Goal: Find specific page/section

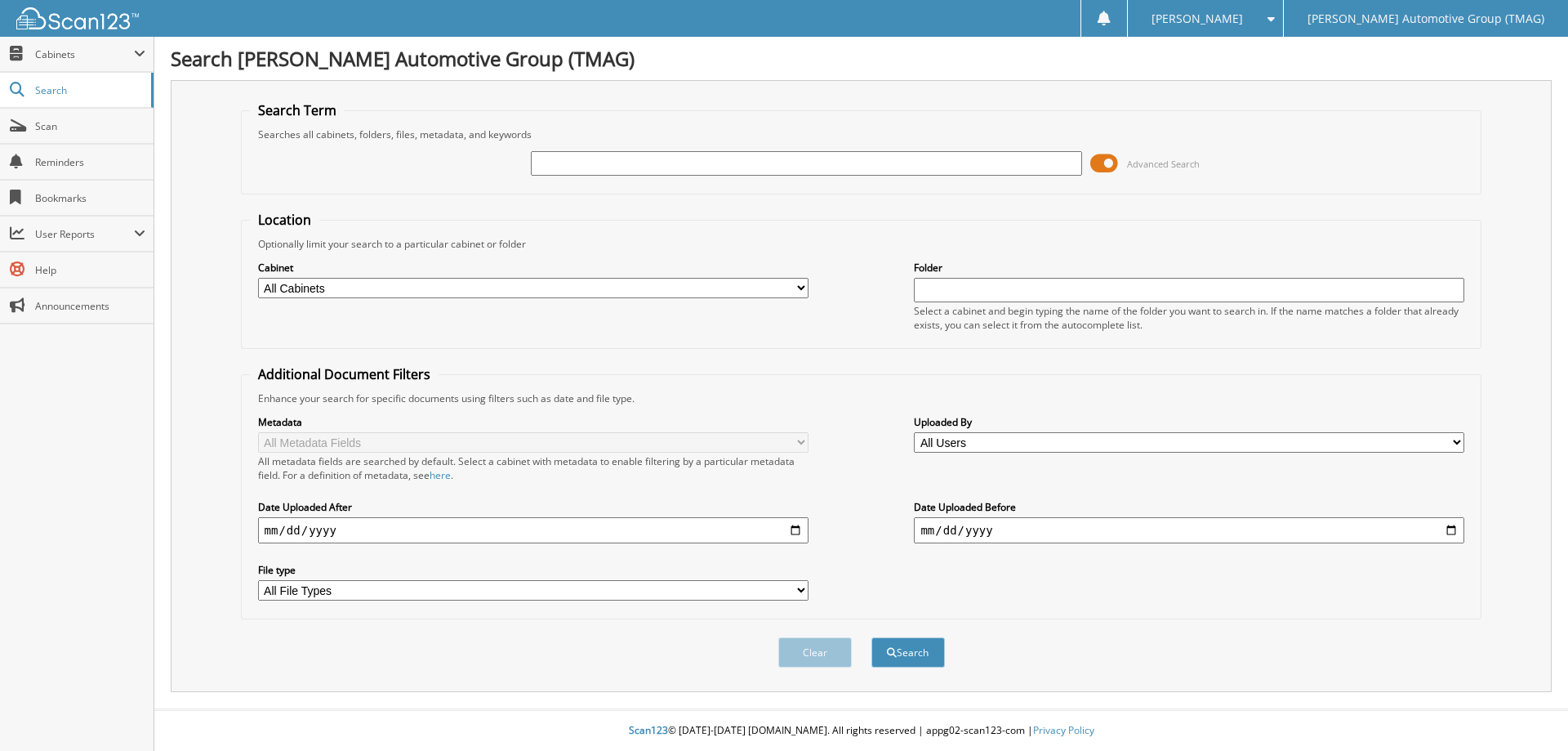
click at [565, 147] on div "Advanced Search" at bounding box center [862, 164] width 1223 height 44
click at [565, 159] on input "text" at bounding box center [806, 163] width 551 height 25
type input "f25667"
click at [872, 637] on button "Search" at bounding box center [908, 653] width 74 height 31
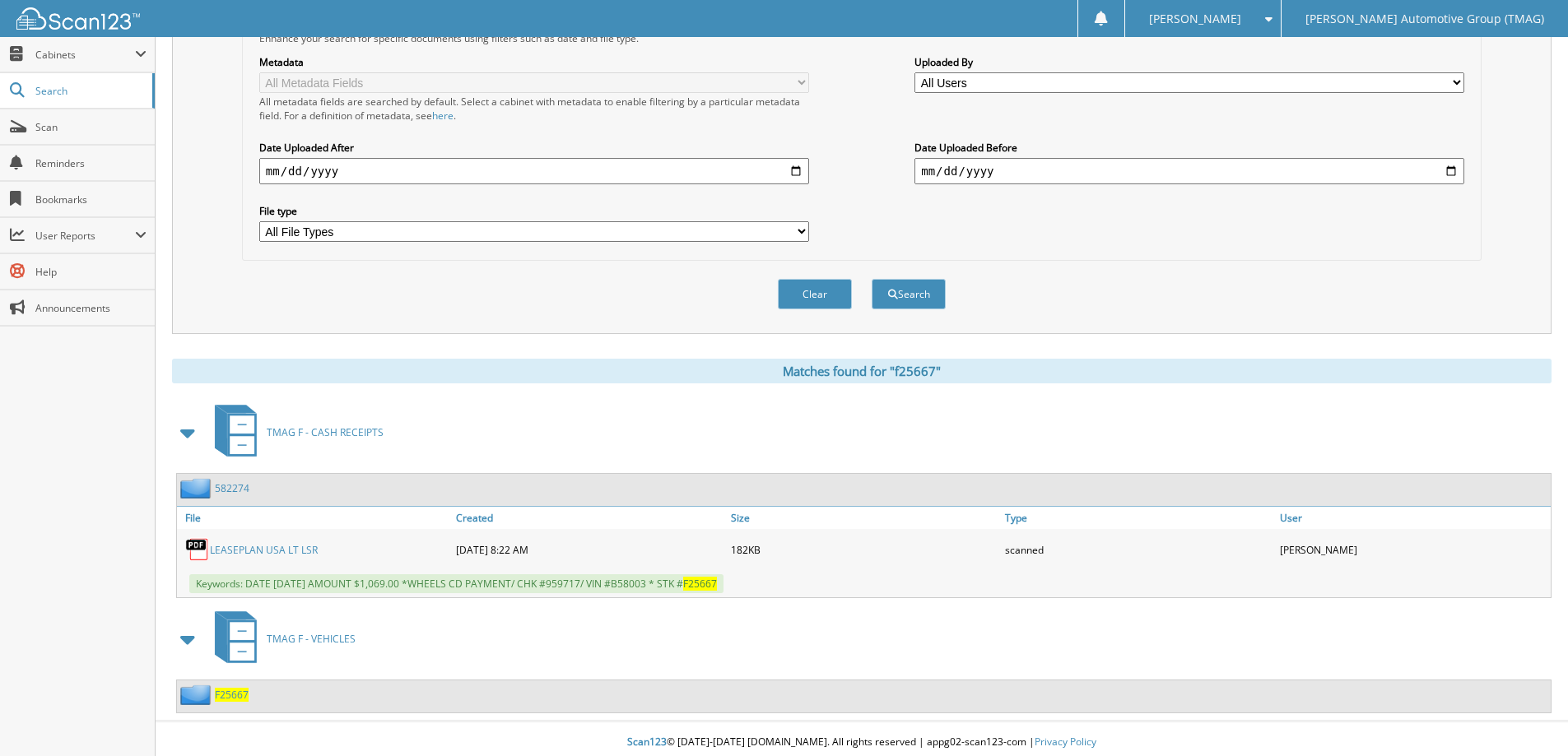
scroll to position [370, 0]
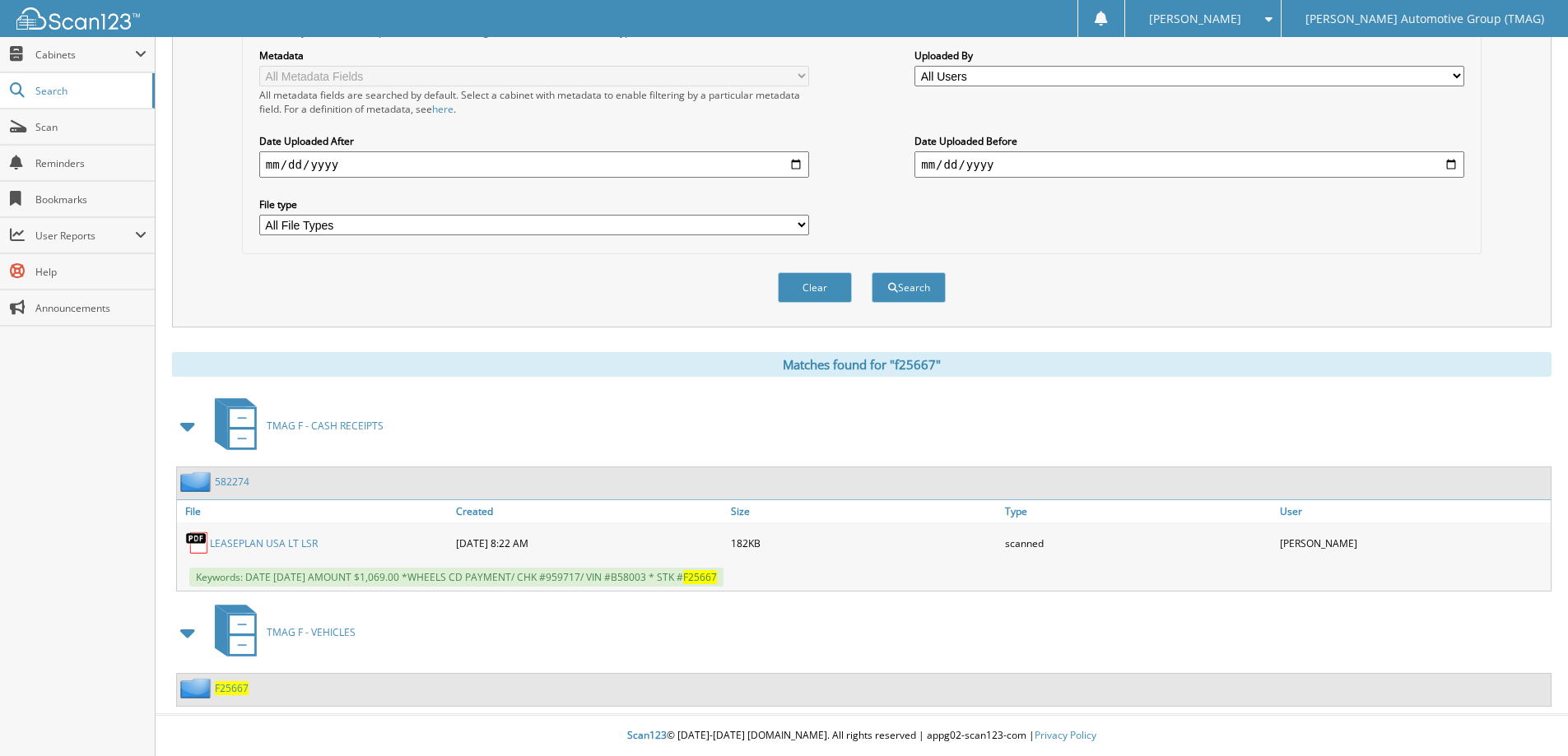
click at [232, 688] on span "F25667" at bounding box center [232, 688] width 34 height 14
